Goal: Use online tool/utility: Utilize a website feature to perform a specific function

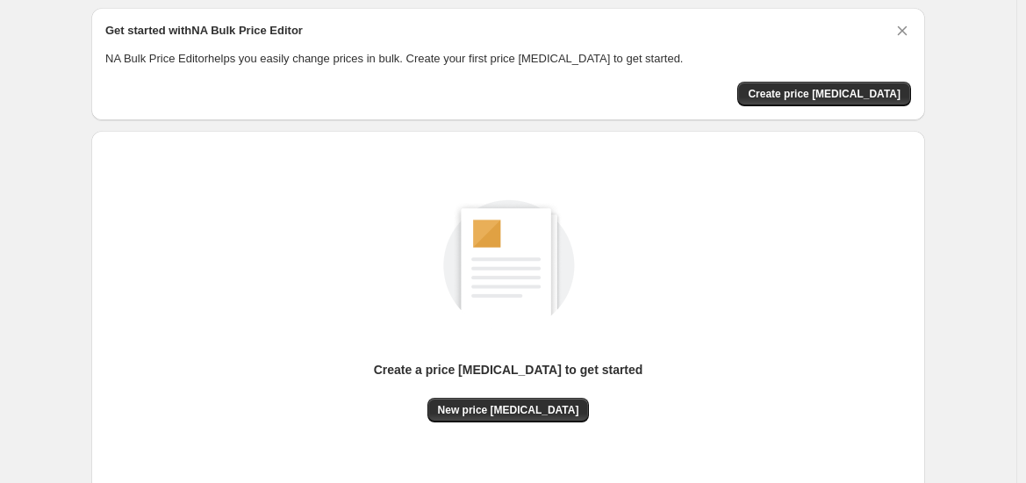
scroll to position [74, 0]
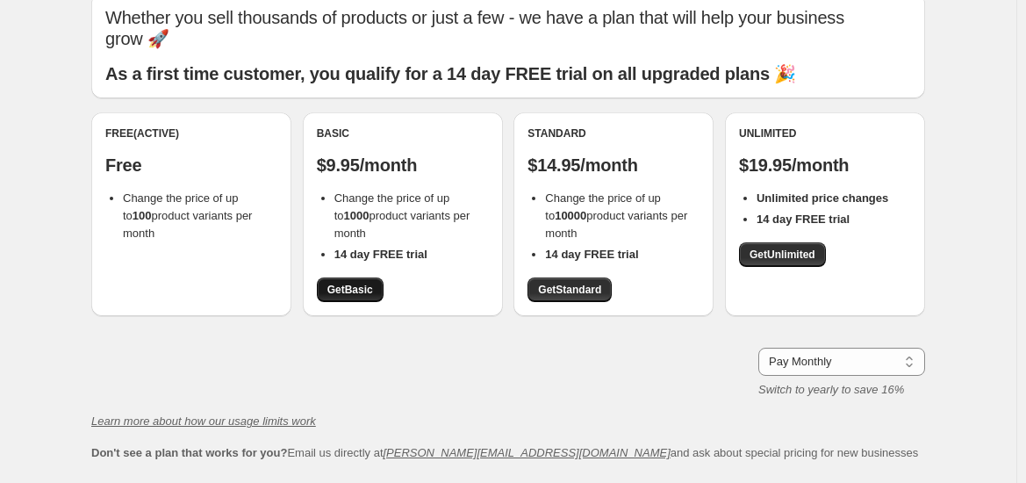
click at [371, 284] on span "Get Basic" at bounding box center [351, 290] width 46 height 14
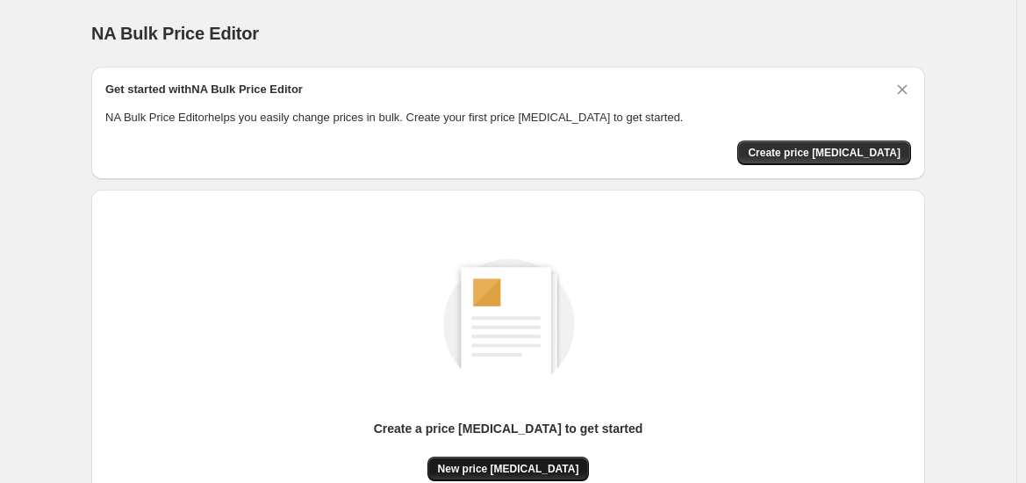
click at [529, 462] on span "New price [MEDICAL_DATA]" at bounding box center [508, 469] width 141 height 14
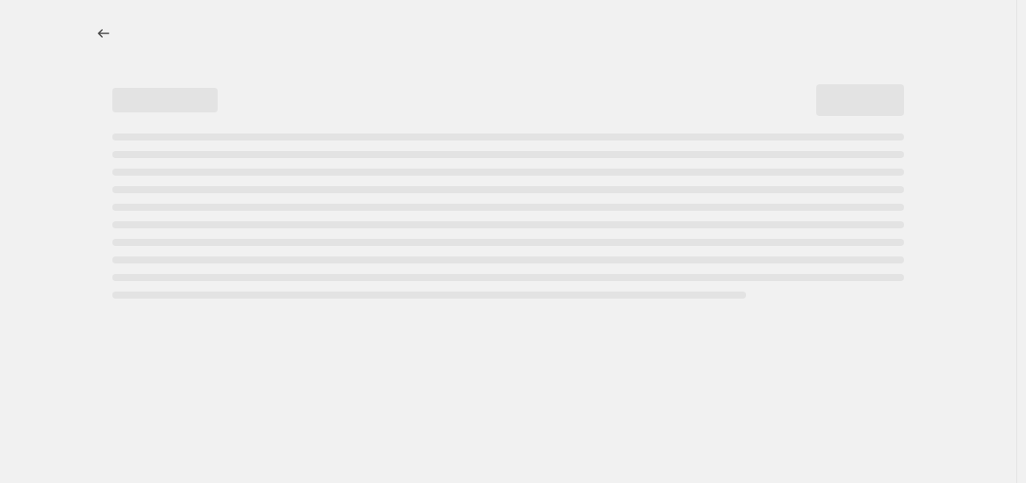
select select "percentage"
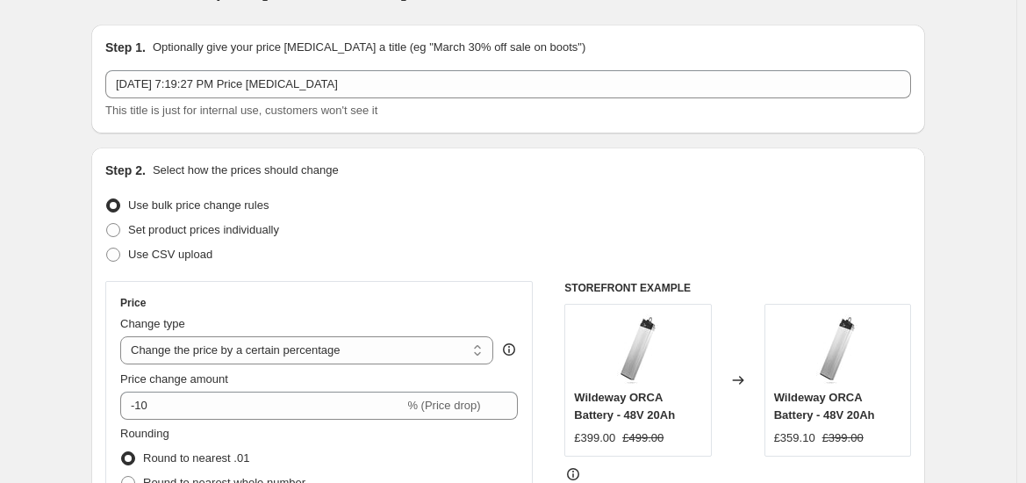
scroll to position [57, 0]
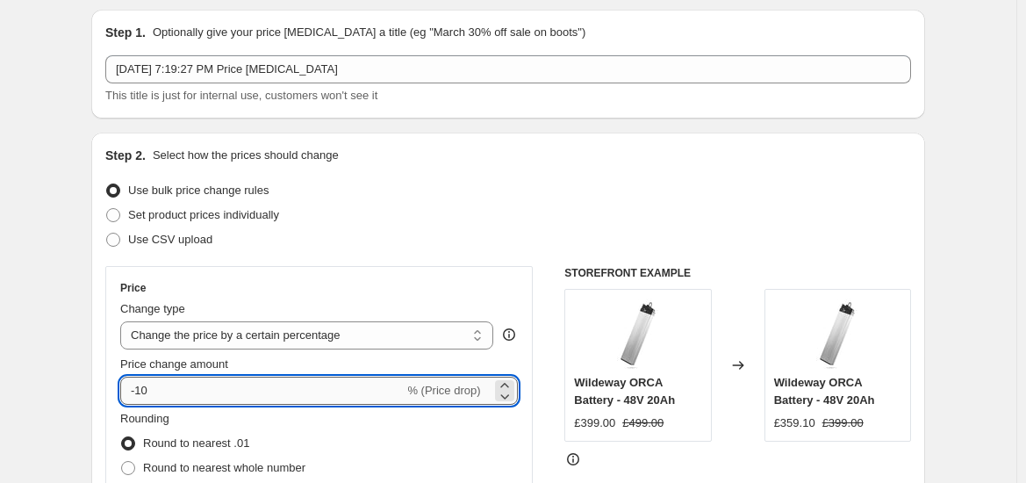
click at [207, 381] on input "-10" at bounding box center [262, 391] width 284 height 28
click at [207, 382] on input "-10" at bounding box center [262, 391] width 284 height 28
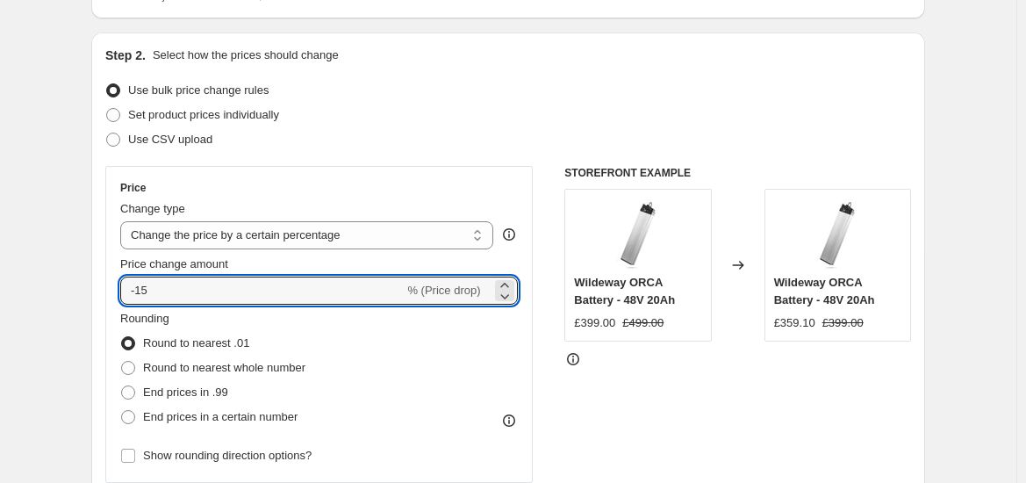
scroll to position [158, 0]
type input "-15"
click at [199, 390] on span "End prices in .99" at bounding box center [185, 391] width 85 height 13
click at [122, 385] on input "End prices in .99" at bounding box center [121, 385] width 1 height 1
radio input "true"
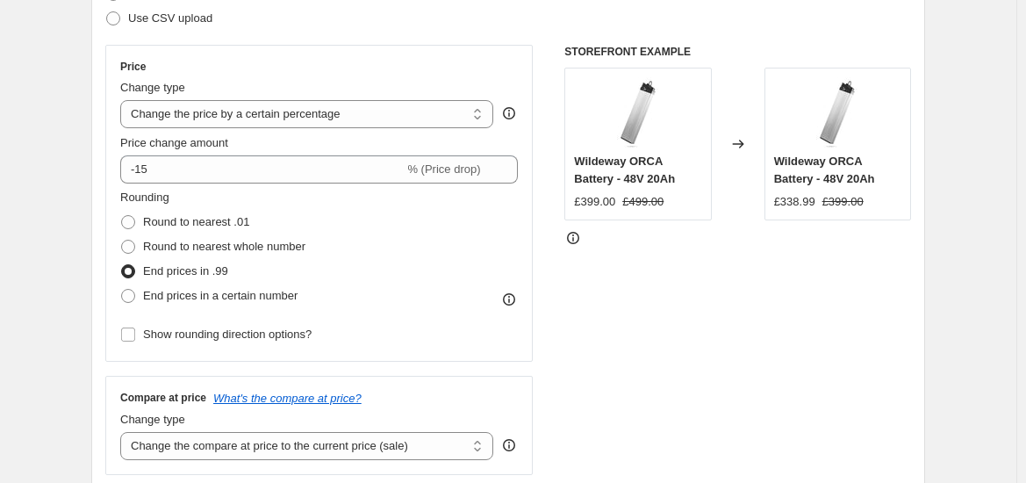
scroll to position [269, 0]
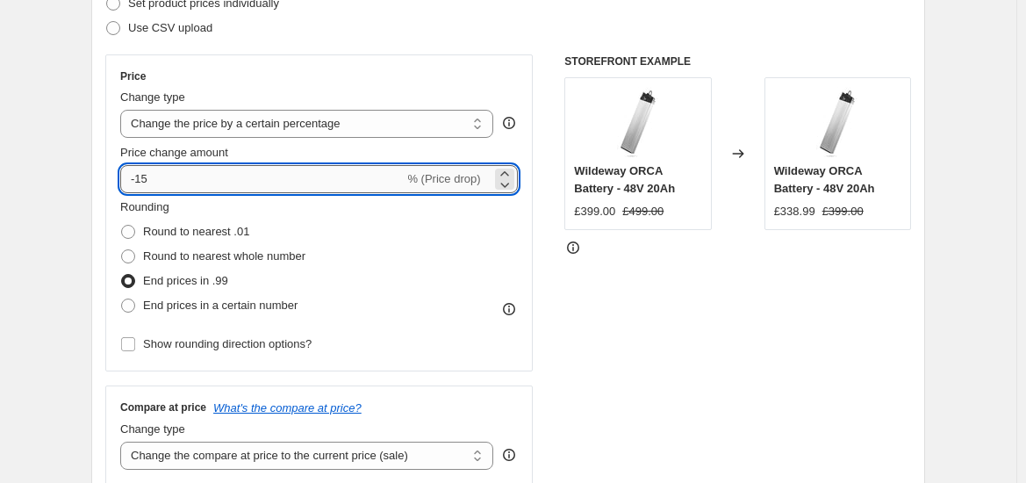
click at [284, 185] on input "-15" at bounding box center [262, 179] width 284 height 28
type input "-1"
click at [573, 318] on div "STOREFRONT EXAMPLE Wildeway ORCA Battery - 48V 20Ah £399.00 £499.00 Changed to …" at bounding box center [738, 269] width 347 height 430
click at [312, 176] on input "-20" at bounding box center [262, 179] width 284 height 28
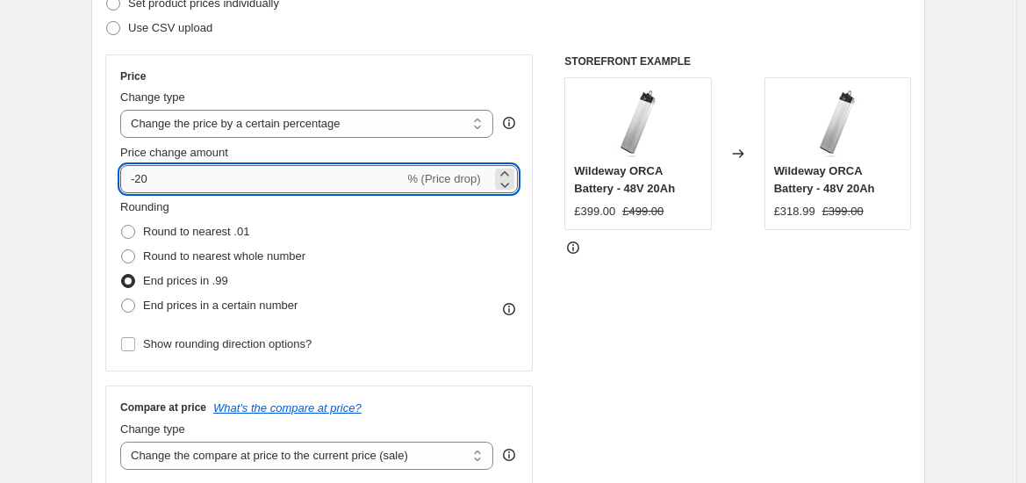
type input "-2"
click at [661, 335] on div "STOREFRONT EXAMPLE Wildeway ORCA Battery - 48V 20Ah £399.00 £499.00 Changed to …" at bounding box center [738, 269] width 347 height 430
click at [313, 169] on input "-15" at bounding box center [262, 179] width 284 height 28
type input "-1"
type input "-20"
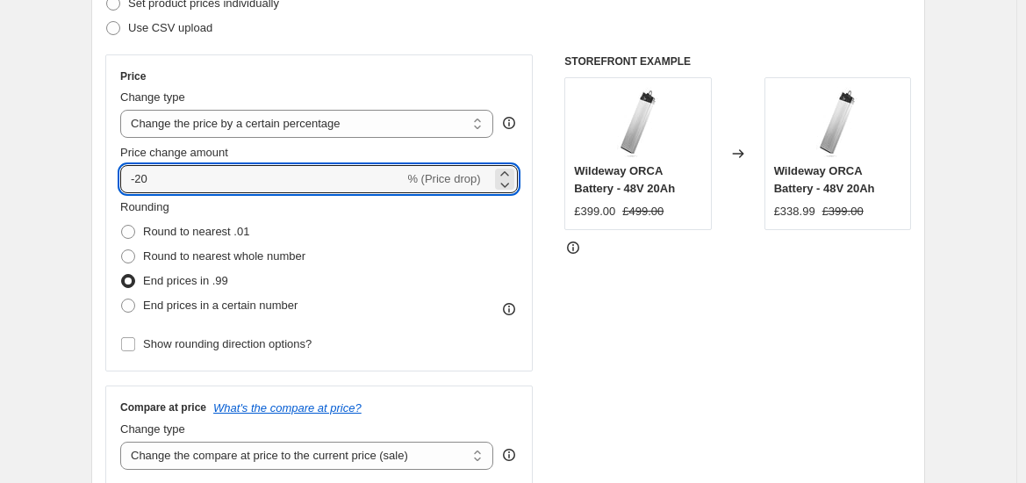
click at [594, 332] on div "STOREFRONT EXAMPLE Wildeway ORCA Battery - 48V 20Ah £399.00 £499.00 Changed to …" at bounding box center [738, 269] width 347 height 430
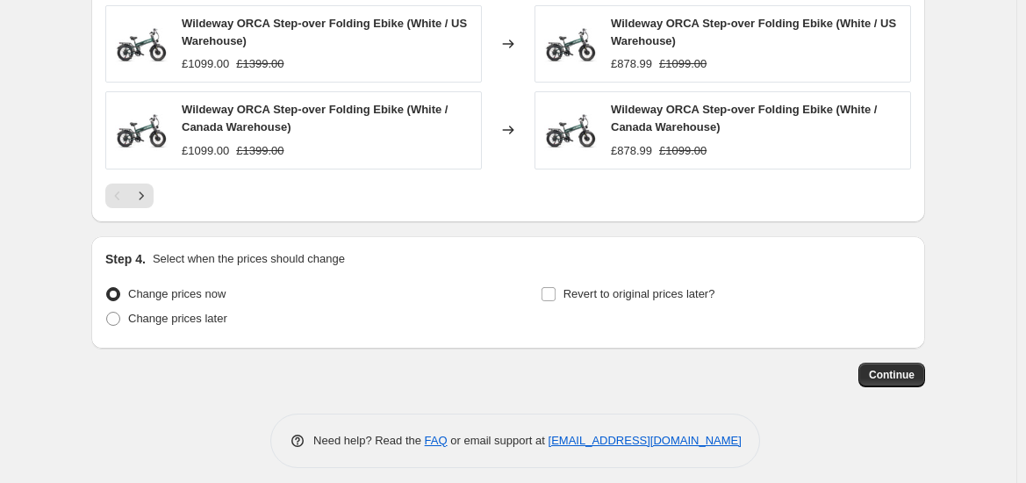
scroll to position [1291, 0]
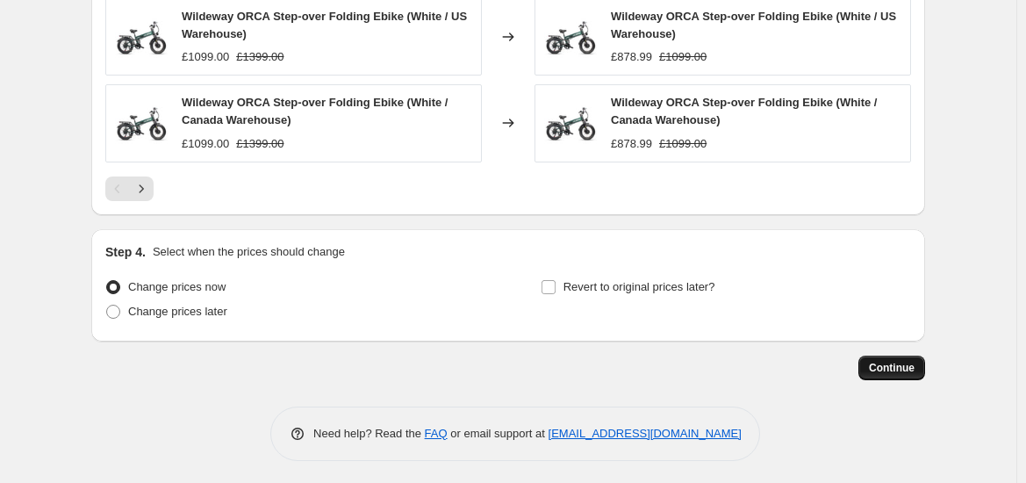
click at [890, 361] on span "Continue" at bounding box center [892, 368] width 46 height 14
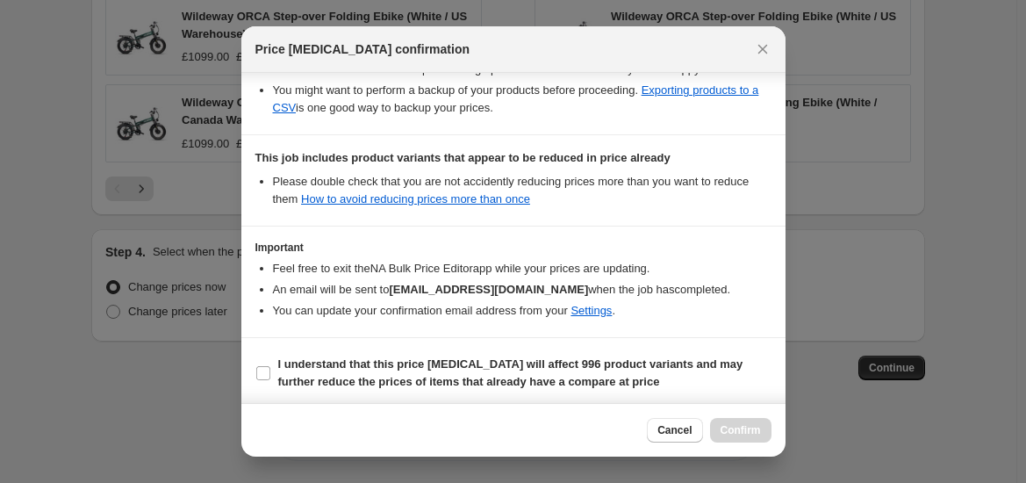
scroll to position [350, 0]
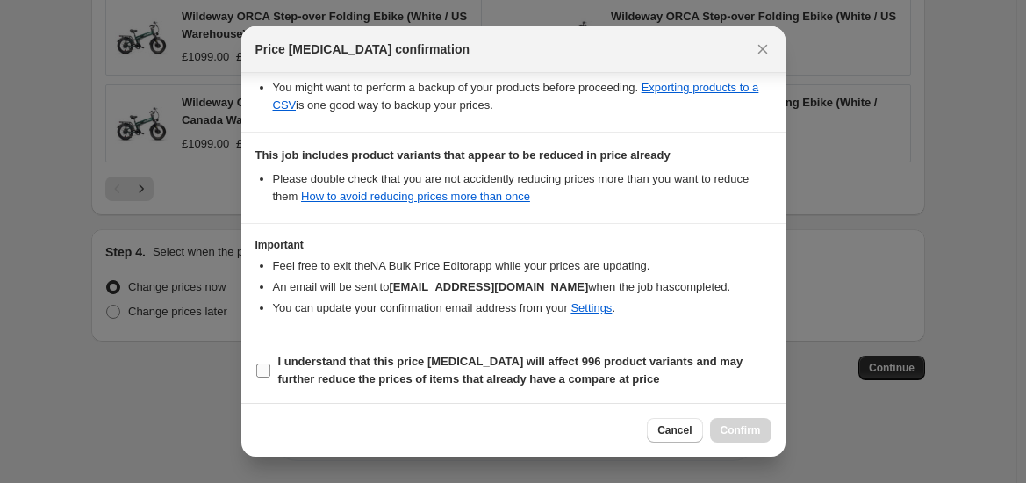
click at [265, 370] on input "I understand that this price change job will affect 996 product variants and ma…" at bounding box center [263, 371] width 14 height 14
checkbox input "true"
click at [752, 427] on span "Confirm" at bounding box center [741, 430] width 40 height 14
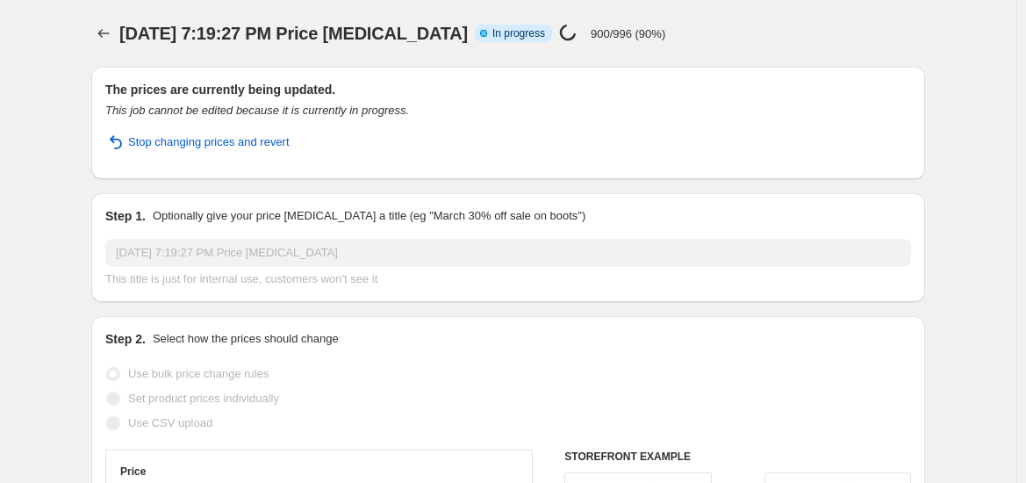
select select "percentage"
